Goal: Task Accomplishment & Management: Complete application form

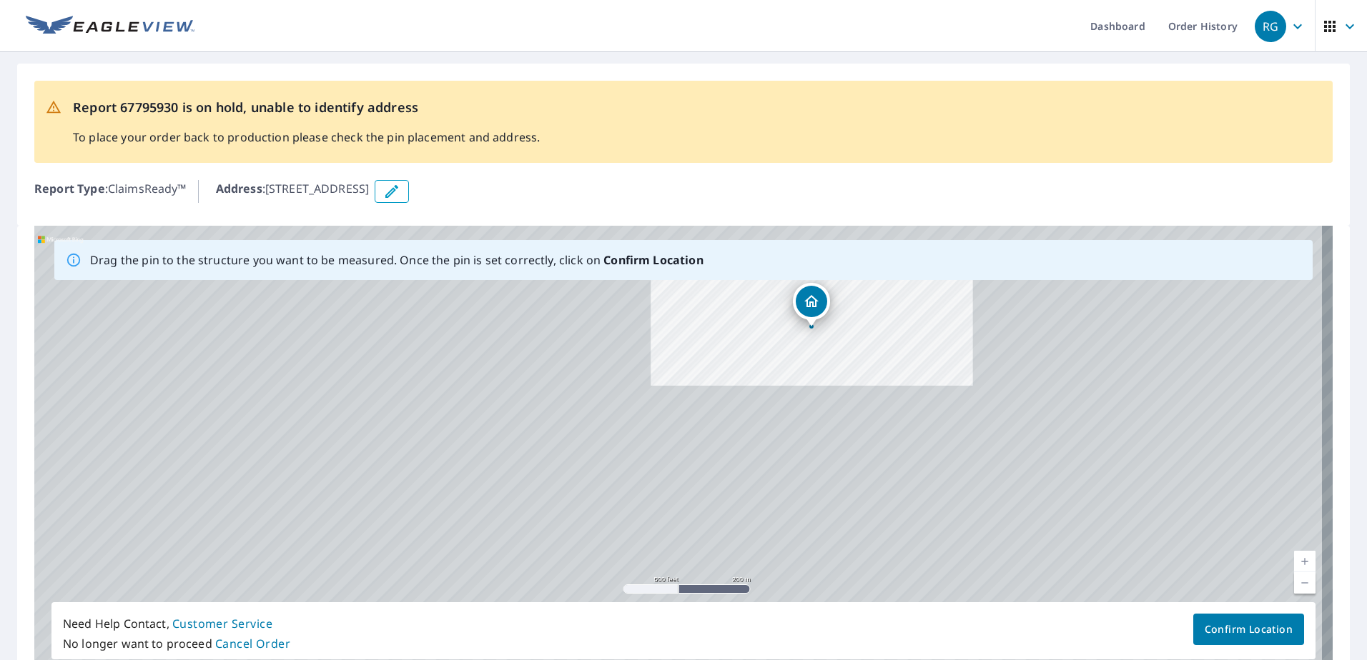
drag, startPoint x: 1023, startPoint y: 424, endPoint x: 773, endPoint y: 360, distance: 257.4
click at [773, 360] on div "[STREET_ADDRESS]" at bounding box center [683, 450] width 1298 height 448
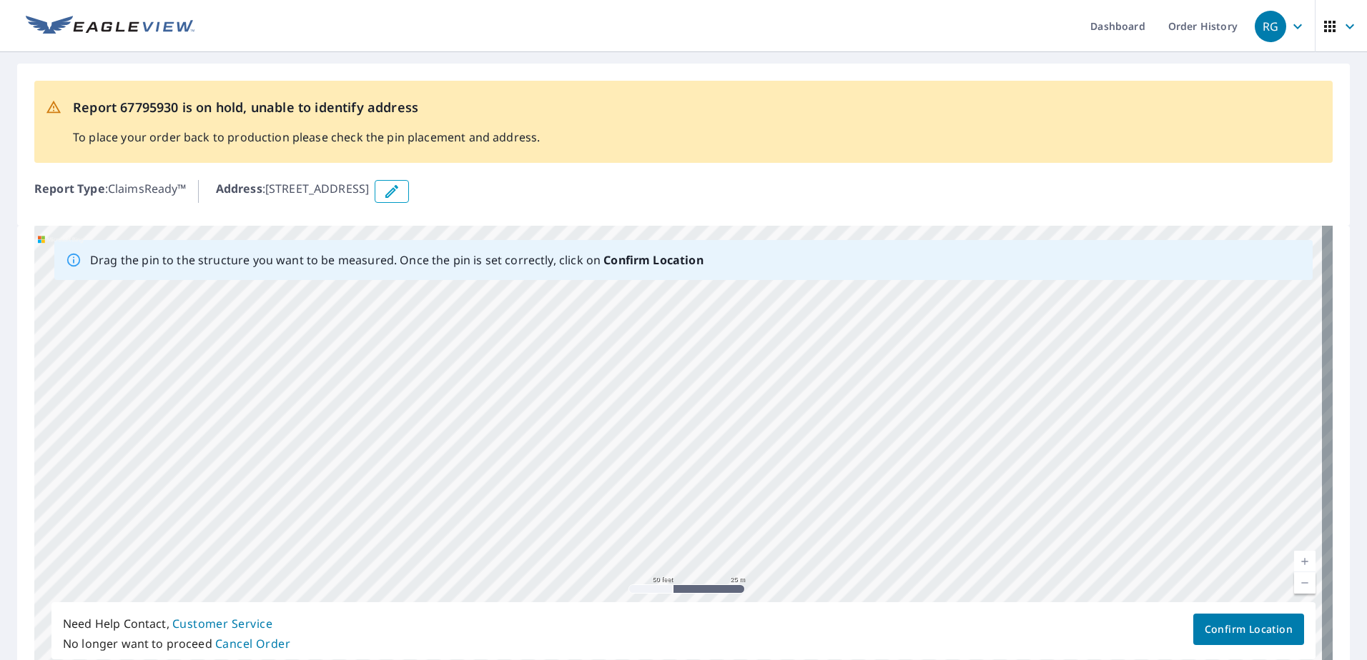
drag, startPoint x: 810, startPoint y: 433, endPoint x: 675, endPoint y: 367, distance: 150.5
click at [675, 367] on div "[STREET_ADDRESS]" at bounding box center [683, 450] width 1298 height 448
drag, startPoint x: 695, startPoint y: 370, endPoint x: 693, endPoint y: 514, distance: 144.4
click at [693, 514] on div "[STREET_ADDRESS]" at bounding box center [683, 450] width 1298 height 448
drag, startPoint x: 655, startPoint y: 430, endPoint x: 678, endPoint y: 521, distance: 93.4
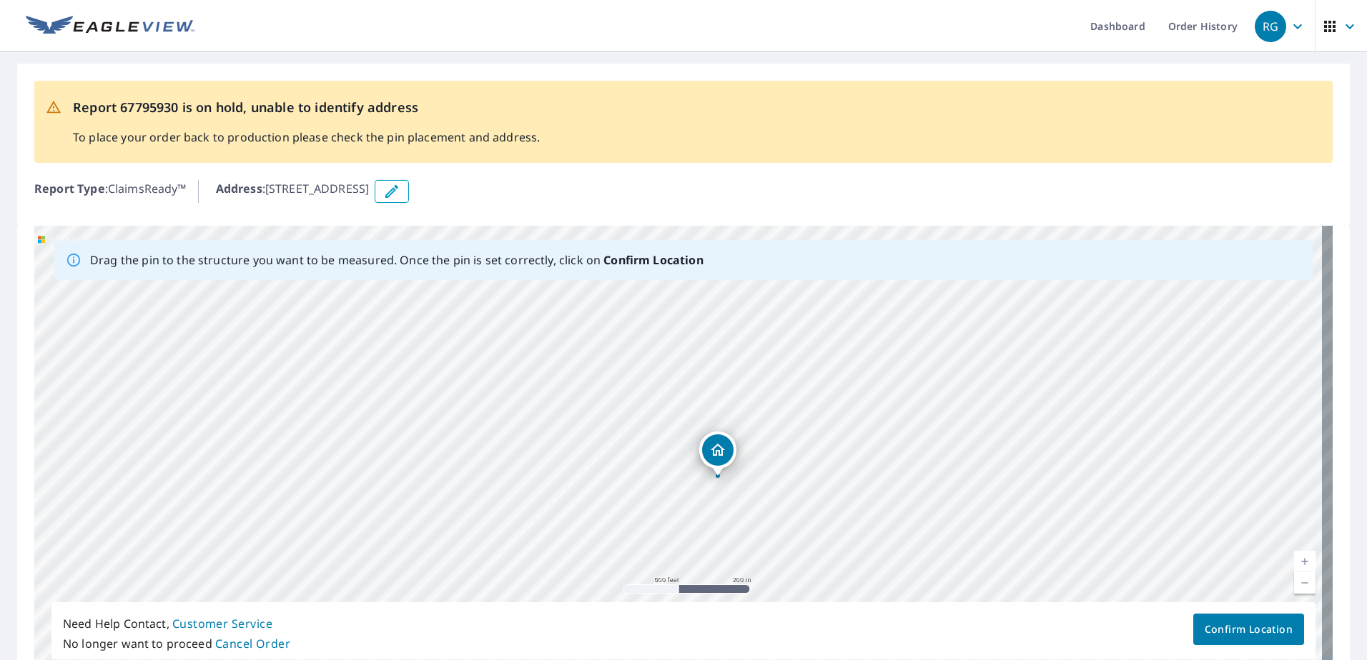
click at [678, 521] on div "[STREET_ADDRESS]" at bounding box center [683, 450] width 1298 height 448
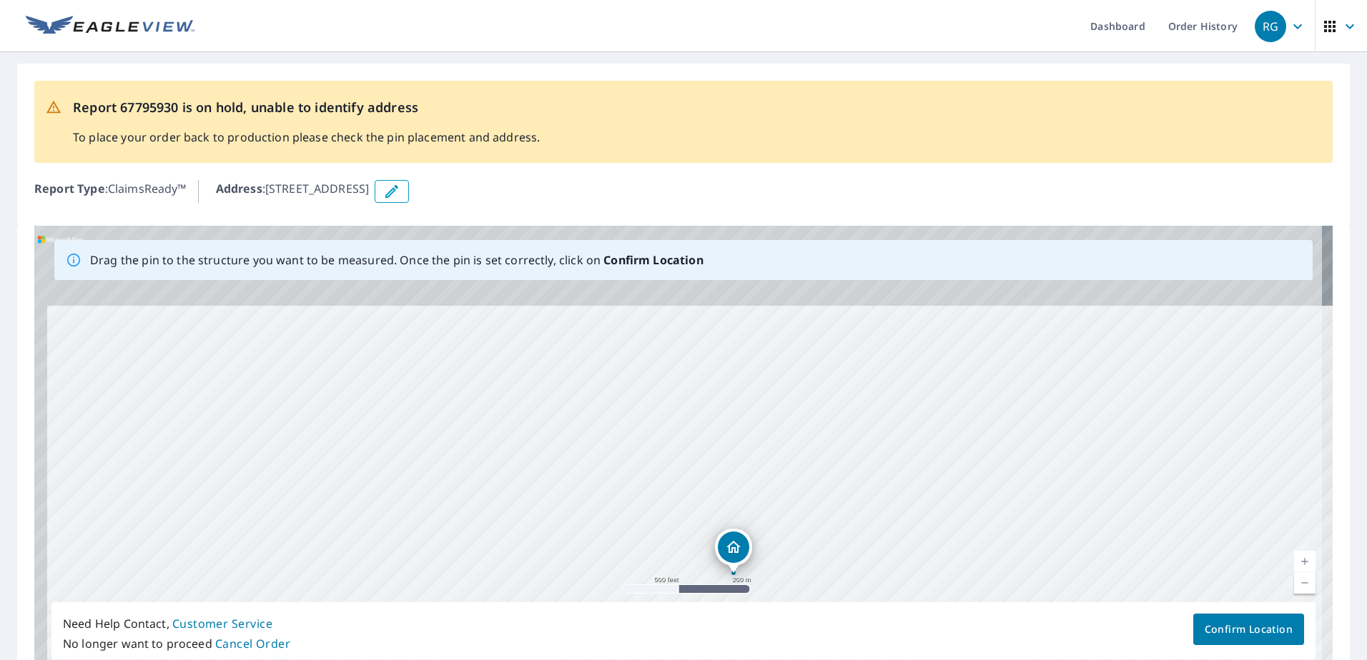
drag, startPoint x: 664, startPoint y: 435, endPoint x: 680, endPoint y: 532, distance: 98.5
click at [680, 532] on div "[STREET_ADDRESS]" at bounding box center [683, 450] width 1298 height 448
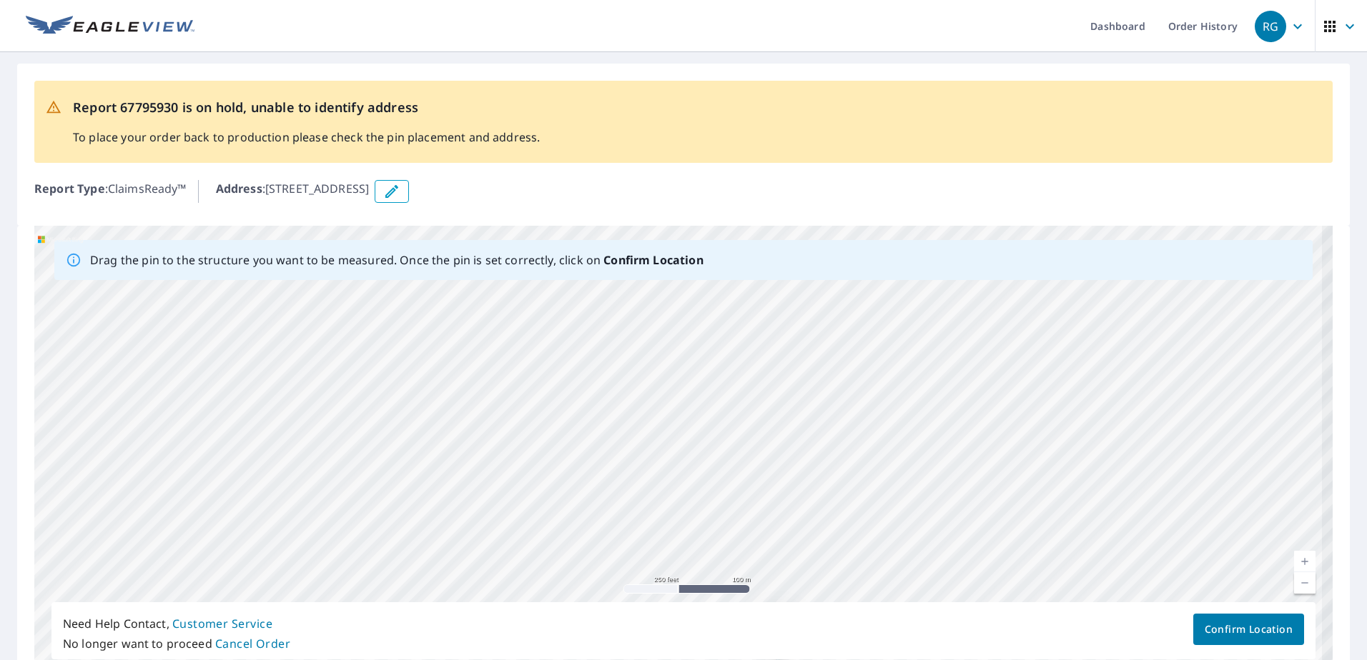
click at [680, 455] on div "[STREET_ADDRESS]" at bounding box center [683, 450] width 1298 height 448
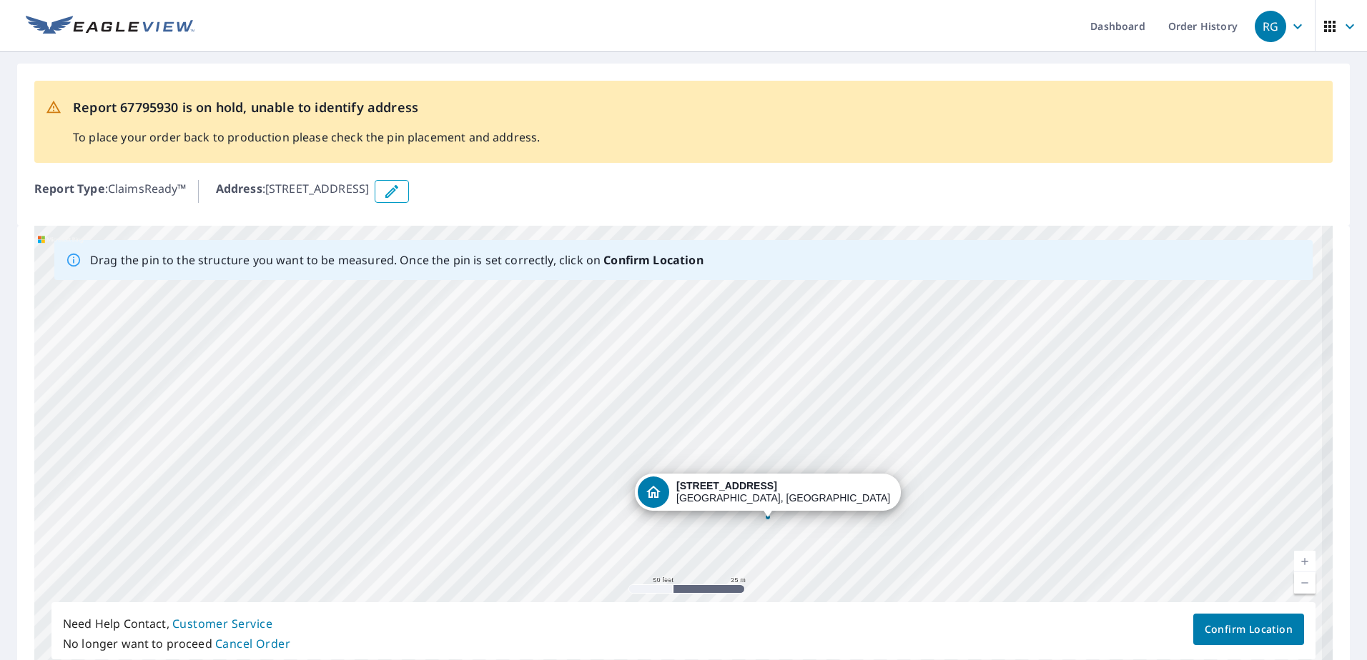
drag, startPoint x: 604, startPoint y: 435, endPoint x: 620, endPoint y: 583, distance: 149.6
click at [620, 583] on div "[STREET_ADDRESS]" at bounding box center [683, 450] width 1298 height 448
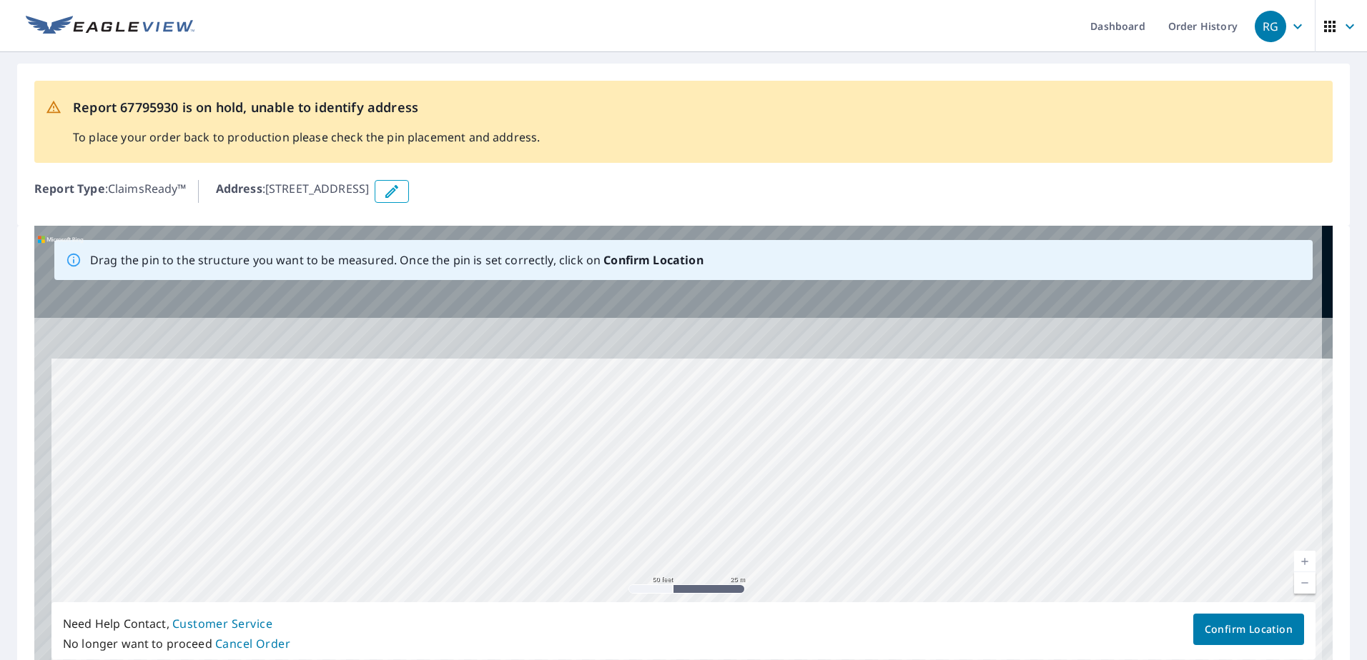
drag, startPoint x: 624, startPoint y: 422, endPoint x: 645, endPoint y: 488, distance: 69.6
click at [650, 580] on div "[STREET_ADDRESS]" at bounding box center [683, 450] width 1298 height 448
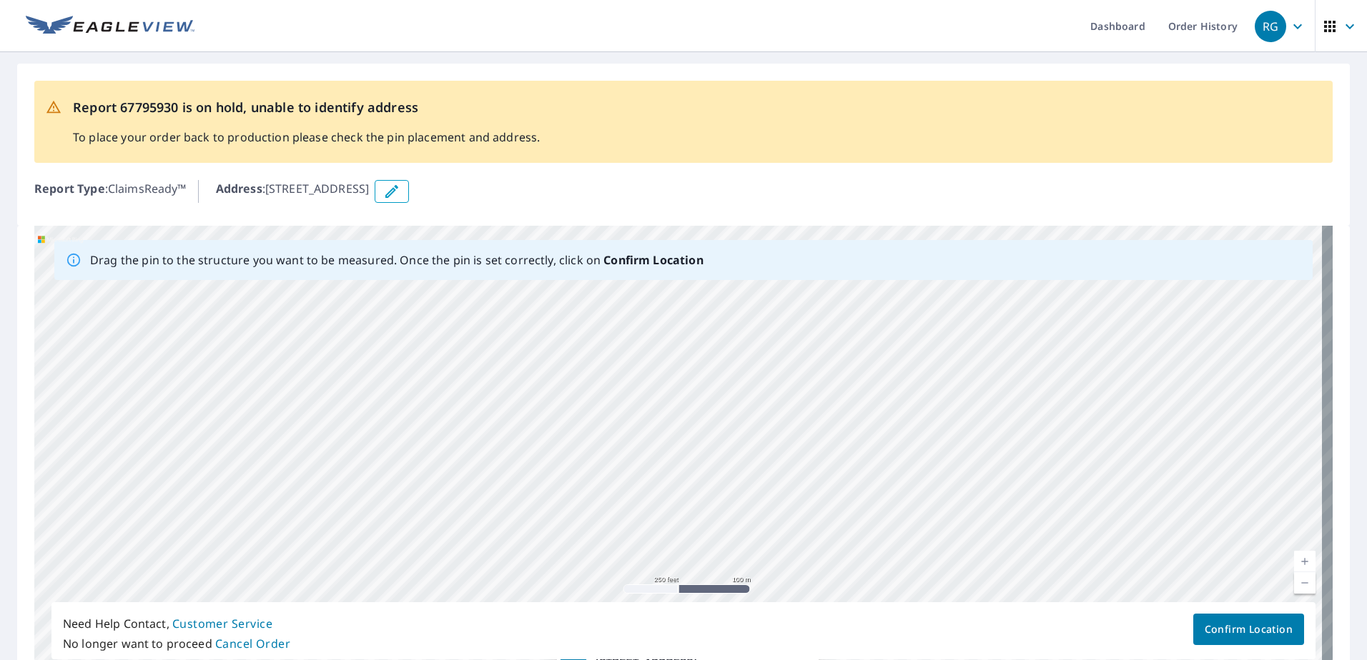
drag, startPoint x: 609, startPoint y: 465, endPoint x: 611, endPoint y: 562, distance: 97.2
click at [611, 562] on div "[STREET_ADDRESS]" at bounding box center [683, 450] width 1298 height 448
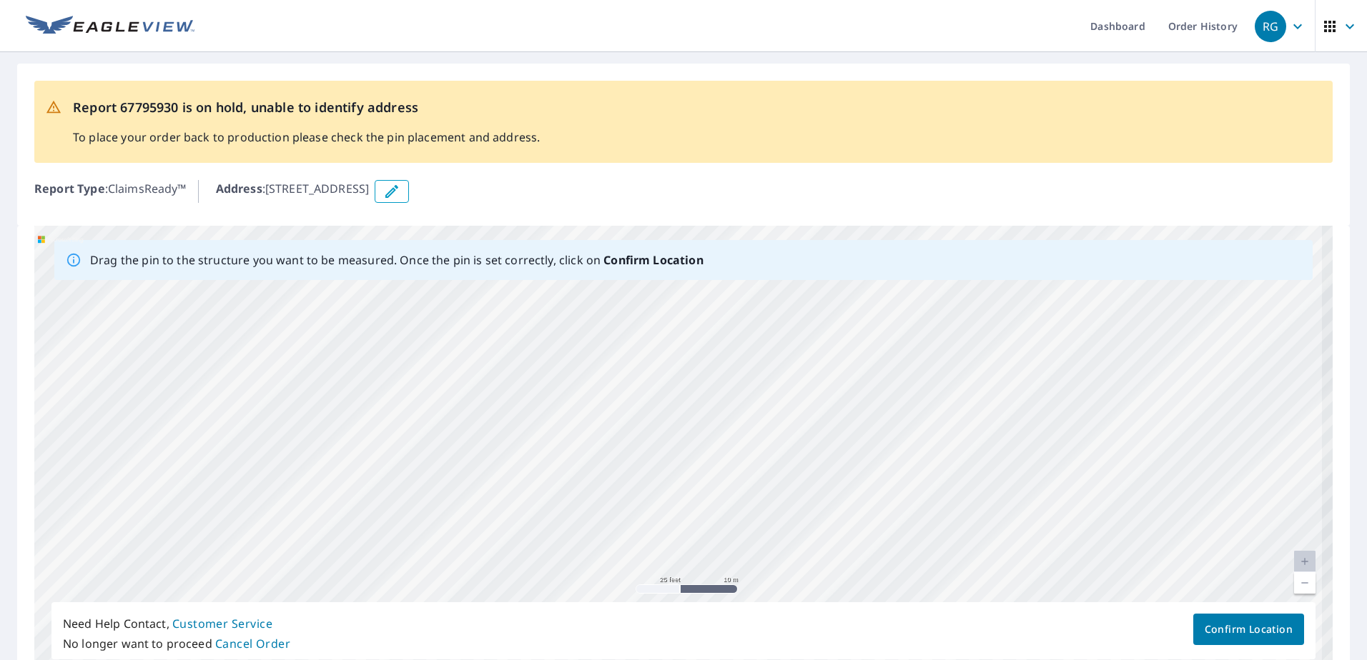
drag, startPoint x: 625, startPoint y: 475, endPoint x: 632, endPoint y: 530, distance: 55.5
click at [632, 530] on div "[STREET_ADDRESS]" at bounding box center [683, 450] width 1298 height 448
click at [635, 495] on div "[STREET_ADDRESS]" at bounding box center [683, 450] width 1298 height 448
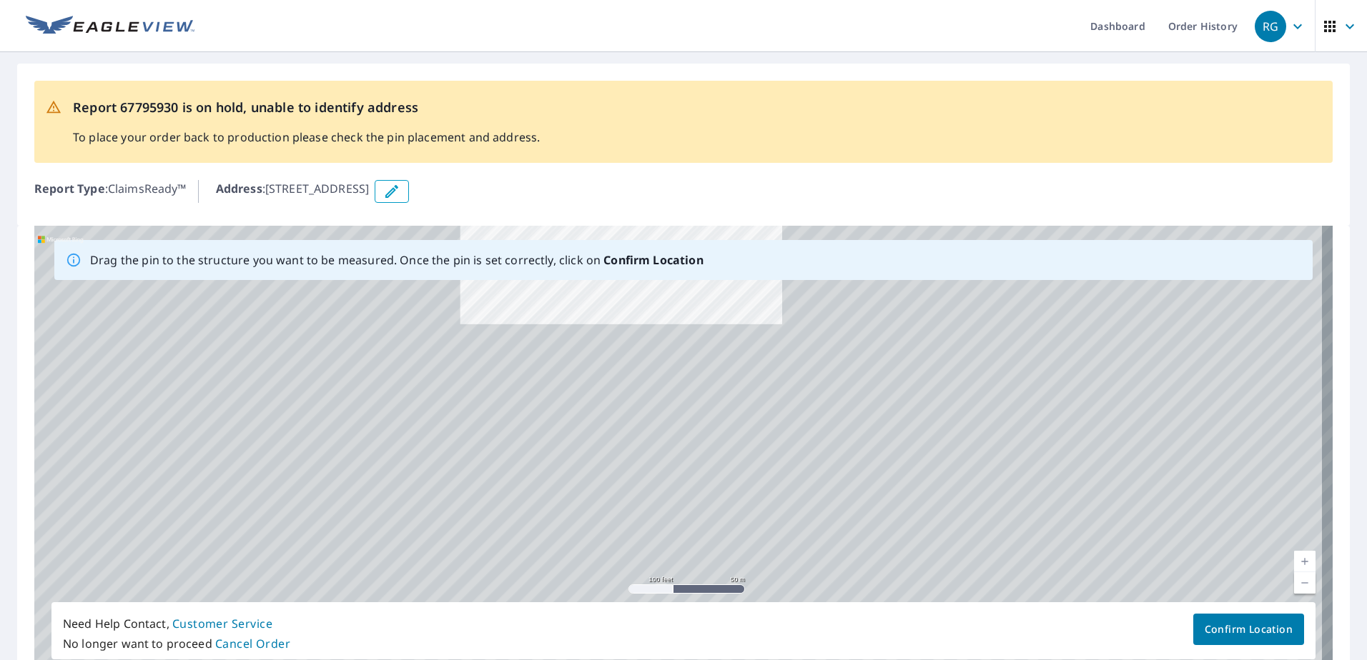
drag, startPoint x: 663, startPoint y: 512, endPoint x: 635, endPoint y: 306, distance: 207.7
click at [635, 306] on div "[STREET_ADDRESS]" at bounding box center [683, 450] width 1298 height 448
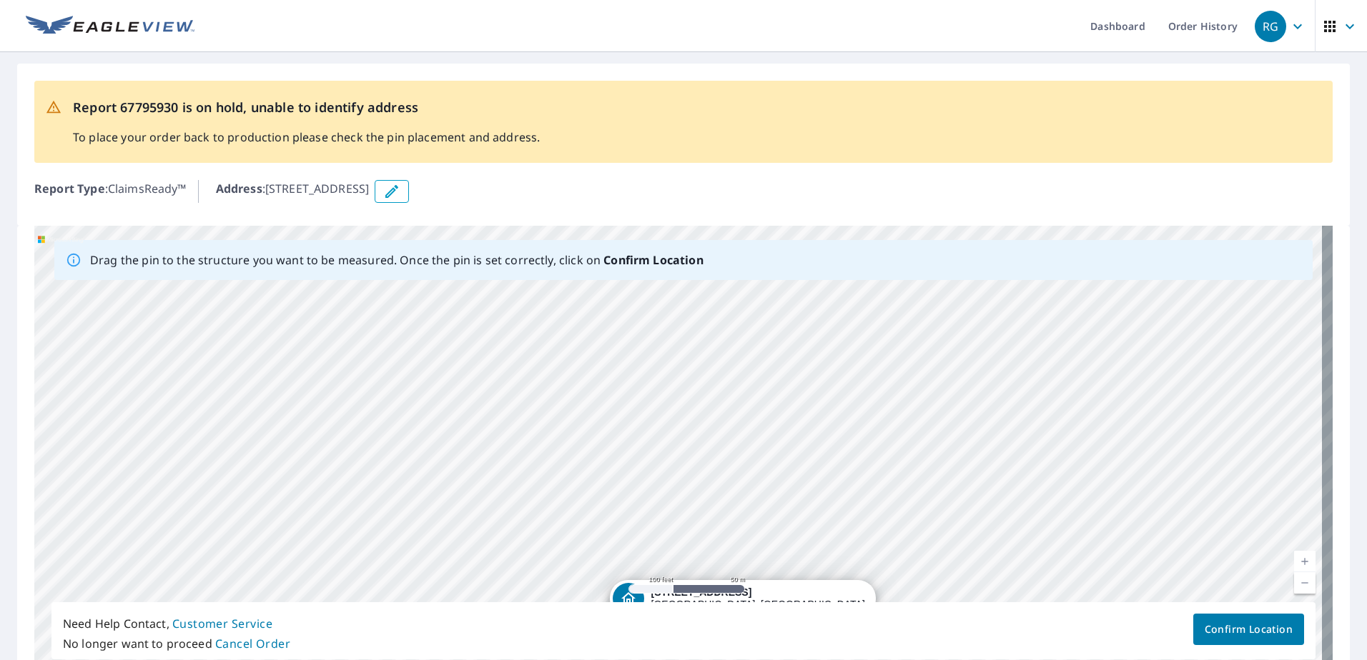
drag, startPoint x: 655, startPoint y: 440, endPoint x: 663, endPoint y: 299, distance: 141.0
click at [663, 287] on div "[STREET_ADDRESS]" at bounding box center [683, 450] width 1298 height 448
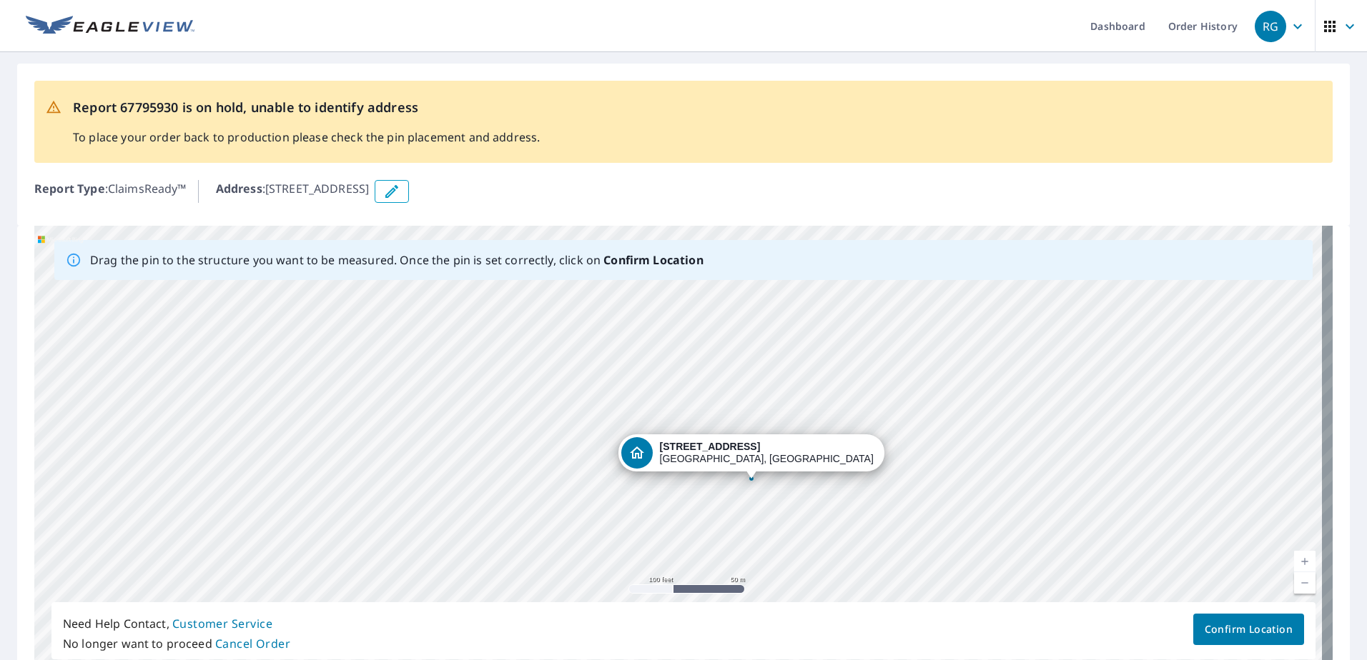
drag, startPoint x: 690, startPoint y: 455, endPoint x: 725, endPoint y: 453, distance: 35.0
click at [692, 365] on div "[STREET_ADDRESS]" at bounding box center [683, 450] width 1298 height 448
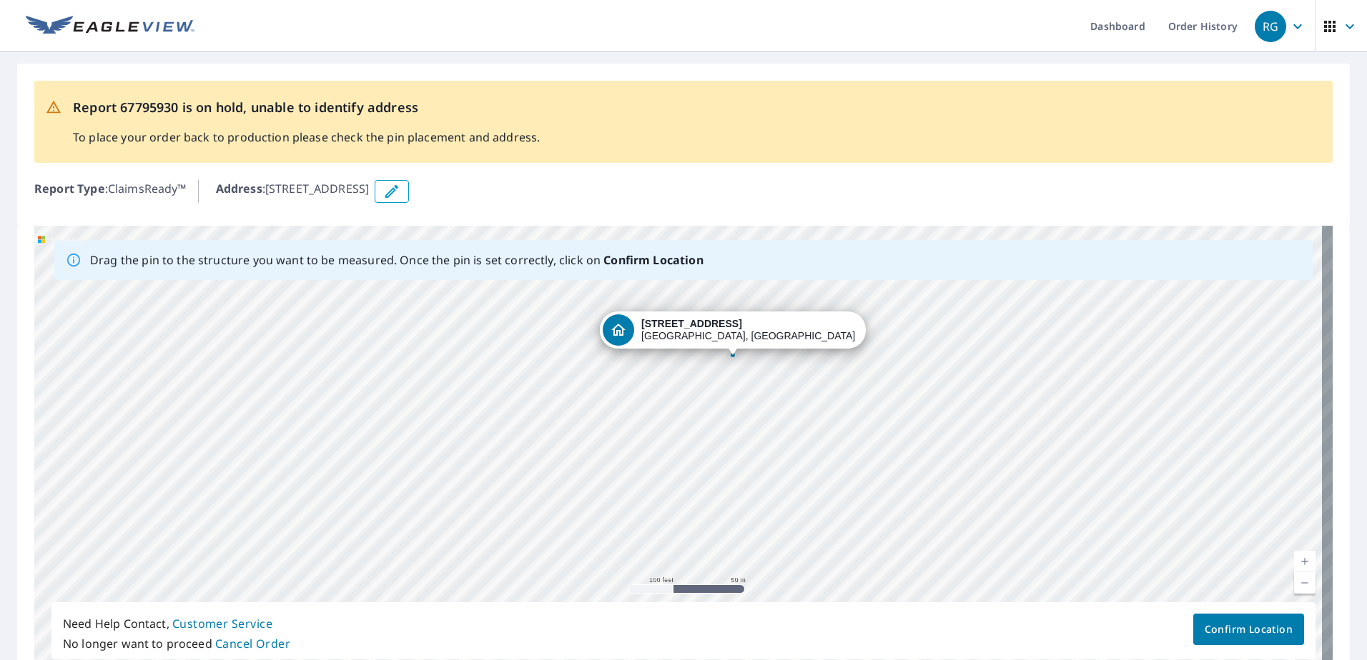
drag, startPoint x: 750, startPoint y: 481, endPoint x: 732, endPoint y: 354, distance: 127.9
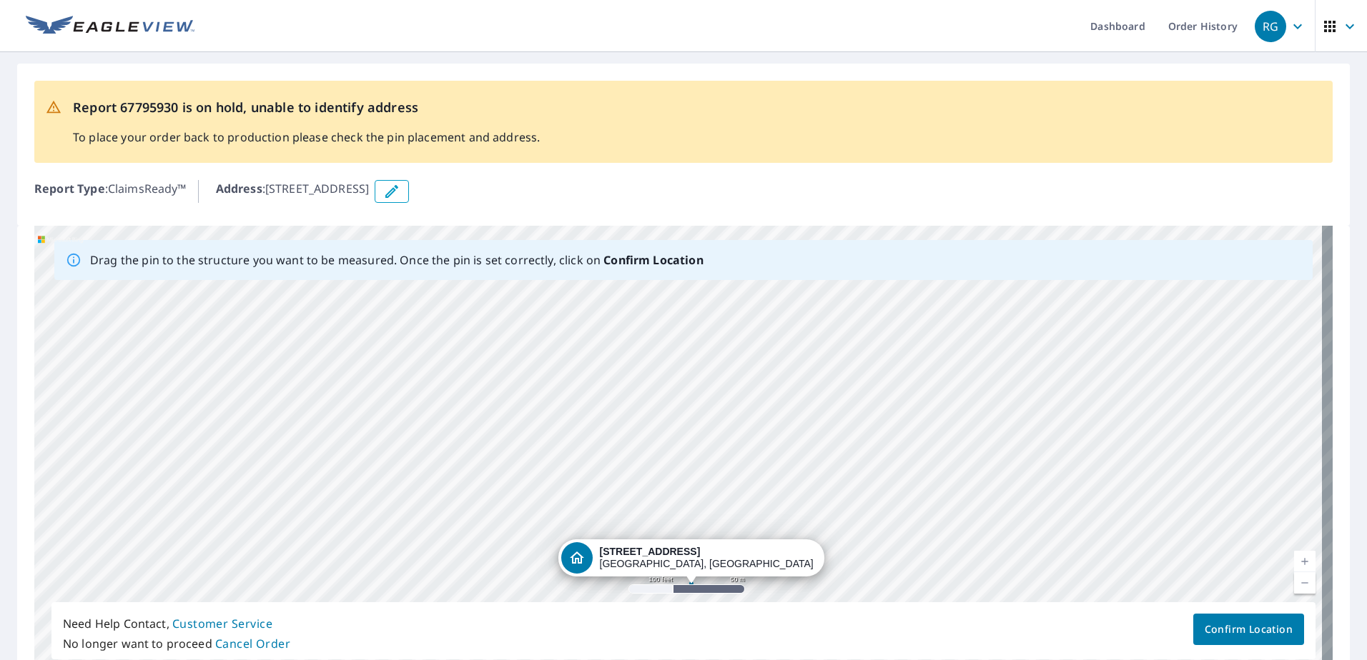
drag, startPoint x: 685, startPoint y: 475, endPoint x: 698, endPoint y: 535, distance: 60.7
click at [698, 535] on div "[STREET_ADDRESS]" at bounding box center [683, 450] width 1298 height 448
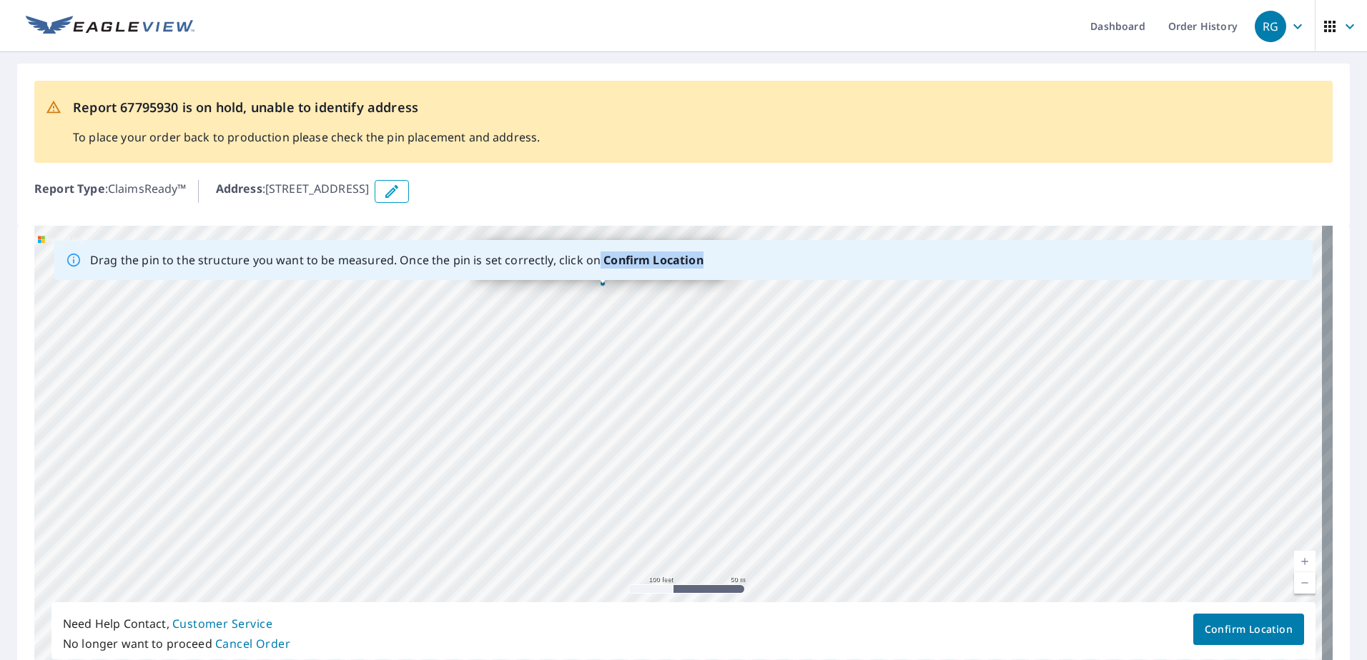
drag, startPoint x: 691, startPoint y: 582, endPoint x: 595, endPoint y: 267, distance: 329.6
click at [595, 267] on div "Drag the pin to the structure you want to be measured. Once the pin is set corr…" at bounding box center [683, 450] width 1298 height 448
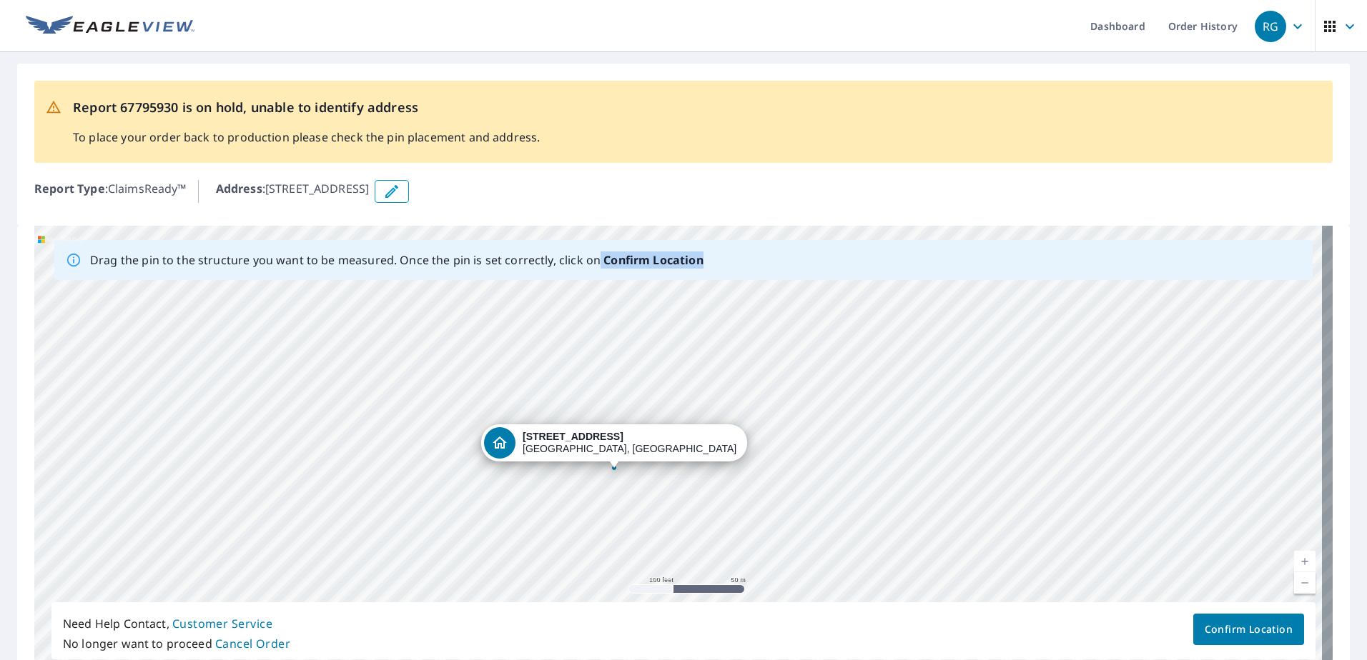
drag, startPoint x: 595, startPoint y: 267, endPoint x: 587, endPoint y: 407, distance: 141.0
click at [614, 464] on div "[STREET_ADDRESS]" at bounding box center [683, 450] width 1298 height 448
drag, startPoint x: 576, startPoint y: 371, endPoint x: 604, endPoint y: 623, distance: 253.1
click at [604, 623] on div "Drag the pin to the structure you want to be measured. Once the pin is set corr…" at bounding box center [683, 450] width 1298 height 448
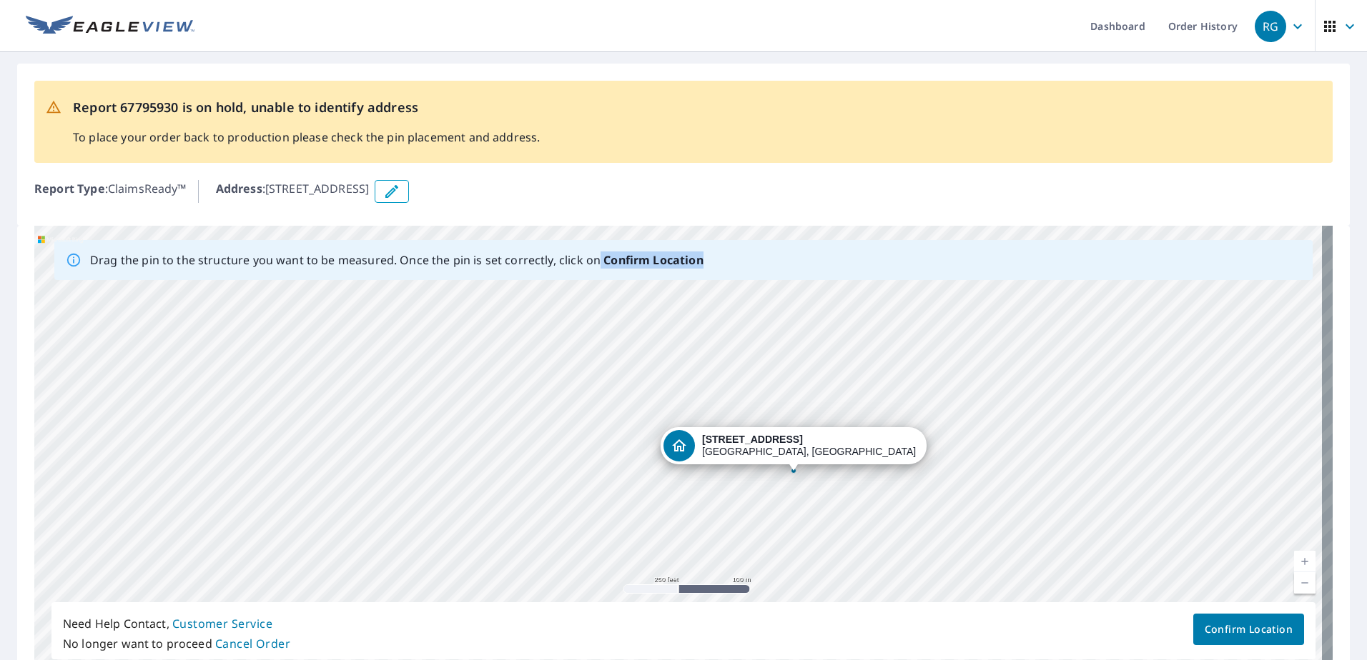
click at [755, 442] on div "[STREET_ADDRESS]" at bounding box center [683, 450] width 1298 height 448
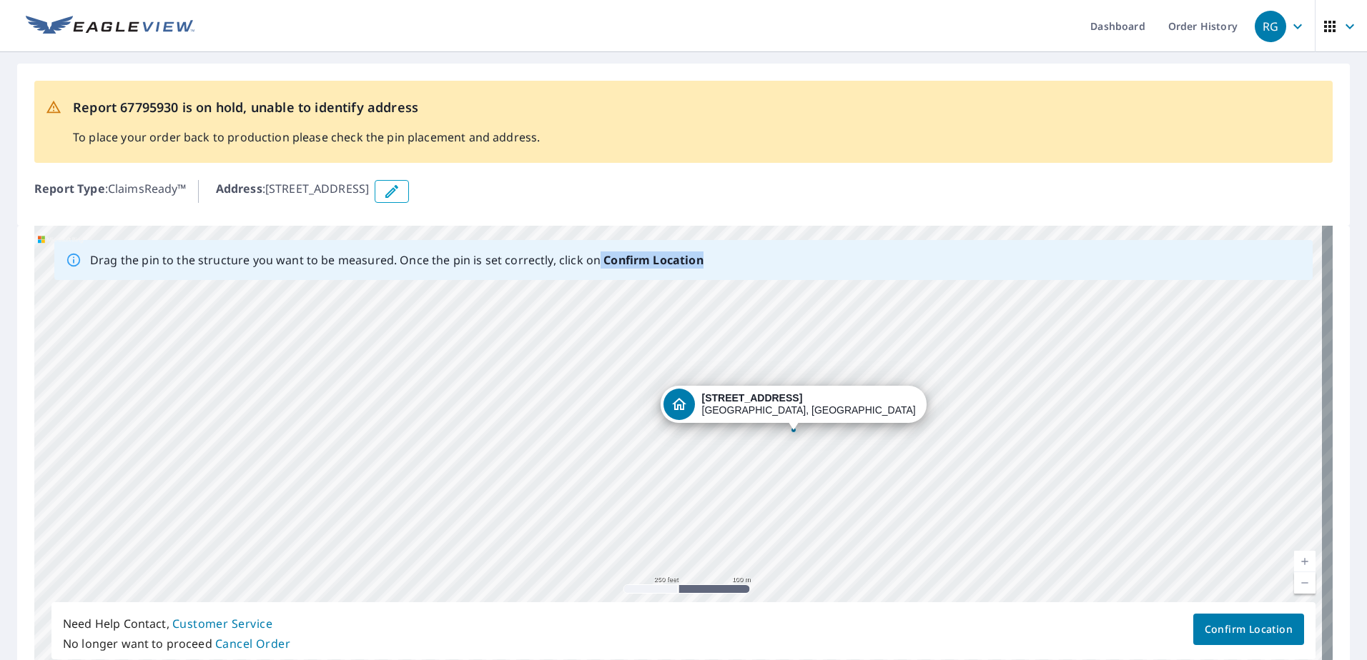
drag, startPoint x: 893, startPoint y: 502, endPoint x: 869, endPoint y: 423, distance: 82.1
click at [871, 424] on div "[STREET_ADDRESS]" at bounding box center [683, 450] width 1298 height 448
click at [1036, 628] on span "Confirm Location" at bounding box center [1248, 630] width 88 height 18
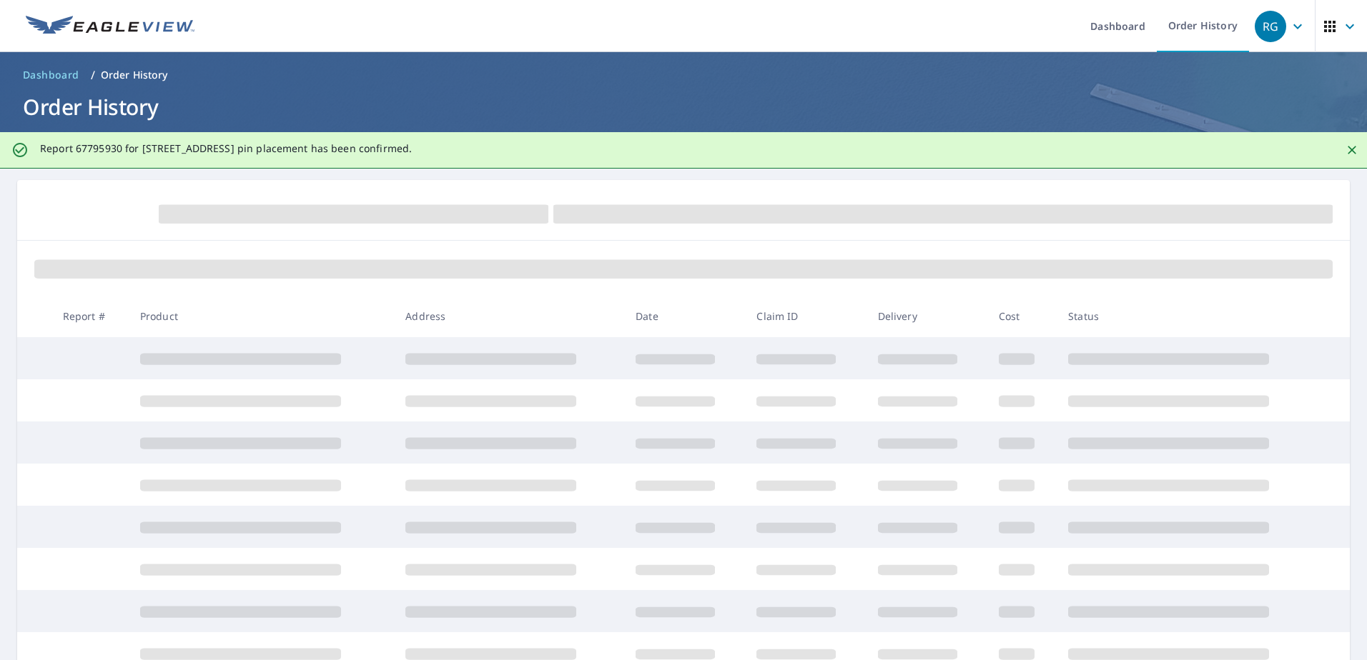
click at [1036, 152] on icon "Close" at bounding box center [1351, 150] width 9 height 9
